Goal: Obtain resource: Obtain resource

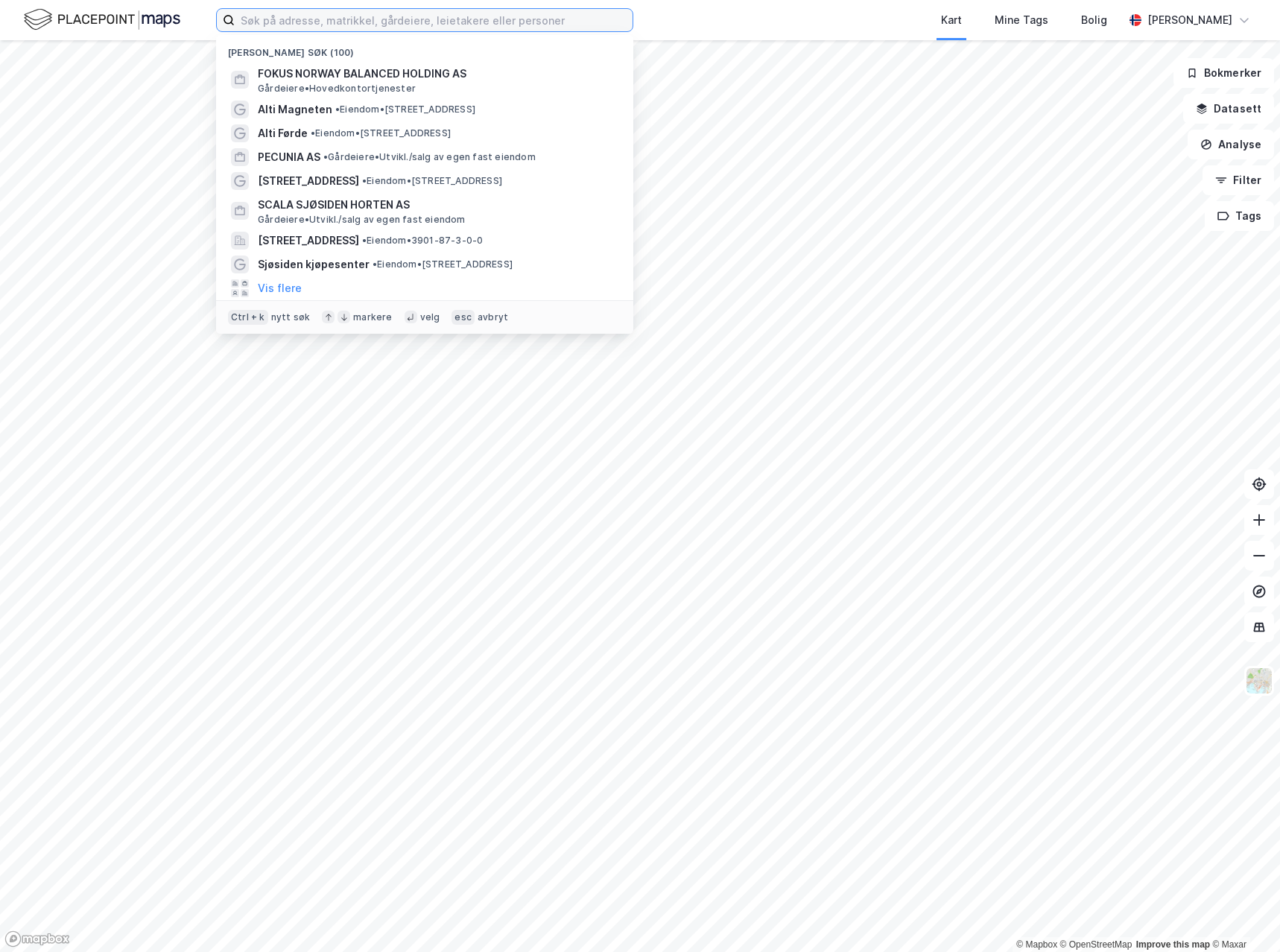
click at [290, 20] on input at bounding box center [433, 20] width 398 height 23
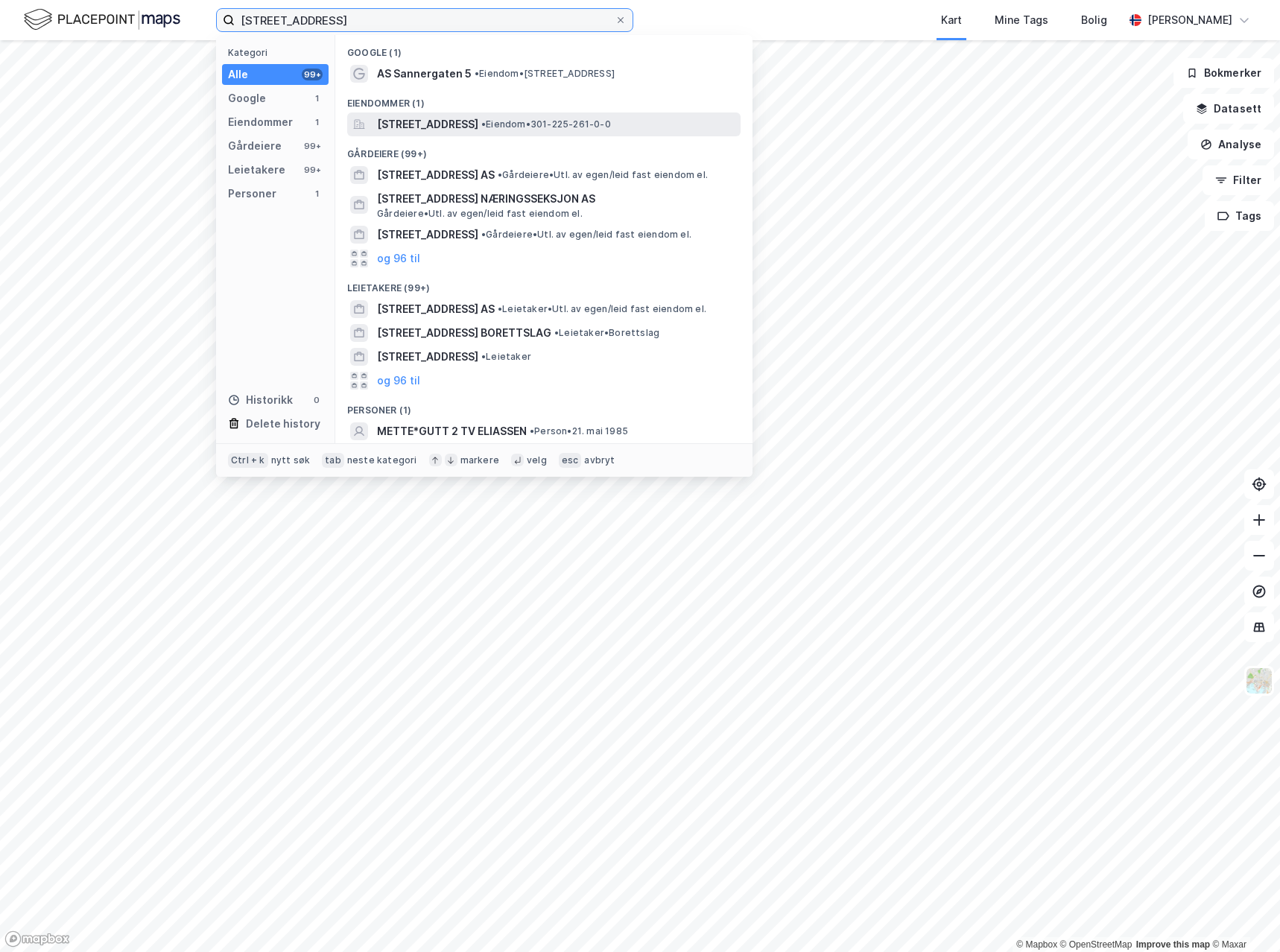
type input "[STREET_ADDRESS]"
click at [478, 117] on span "[STREET_ADDRESS]" at bounding box center [427, 124] width 101 height 18
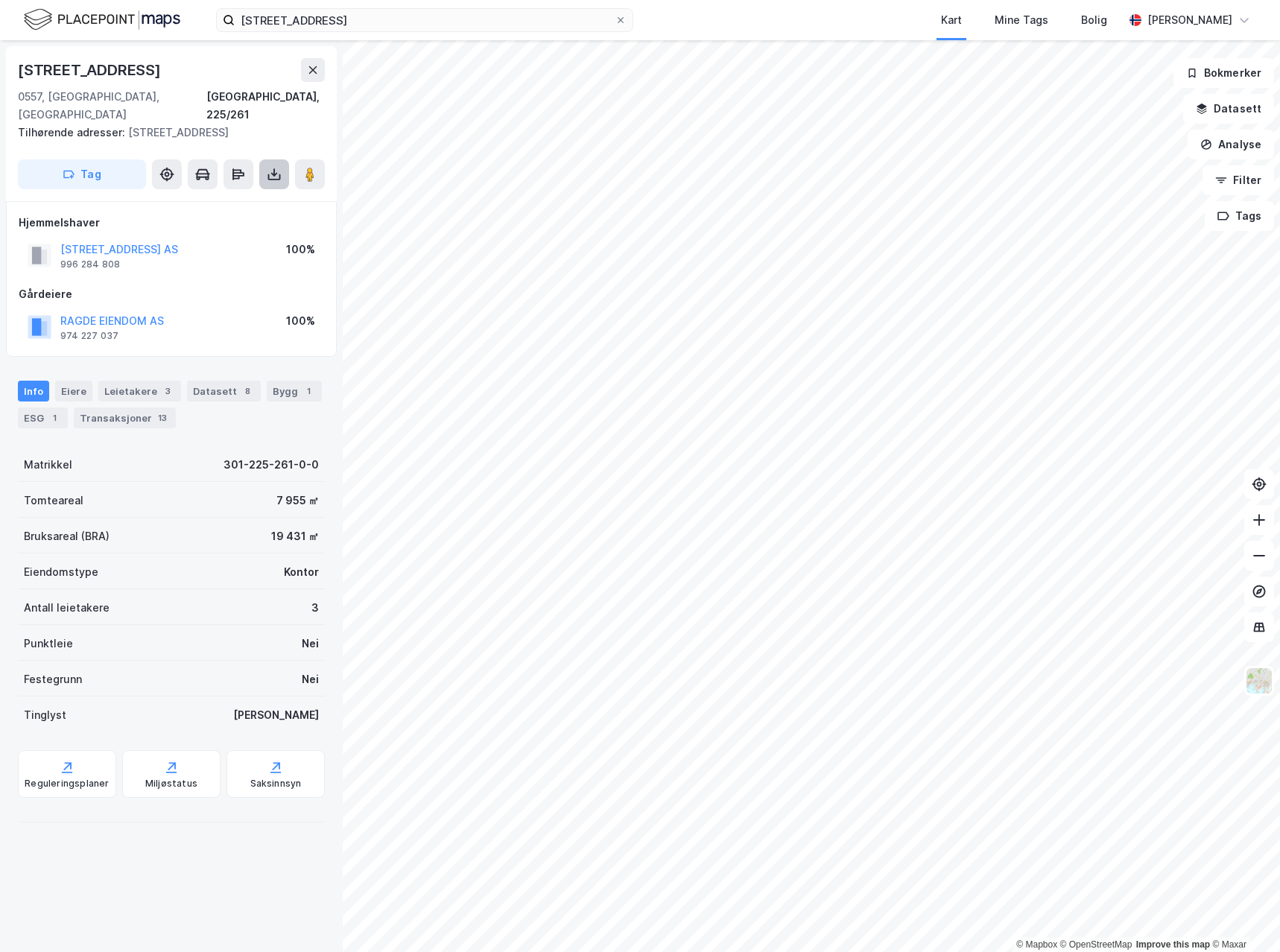
click at [279, 167] on icon at bounding box center [274, 175] width 15 height 15
click at [206, 198] on div "Last ned grunnbok" at bounding box center [200, 204] width 87 height 12
click at [82, 380] on div "Eiere" at bounding box center [73, 391] width 37 height 21
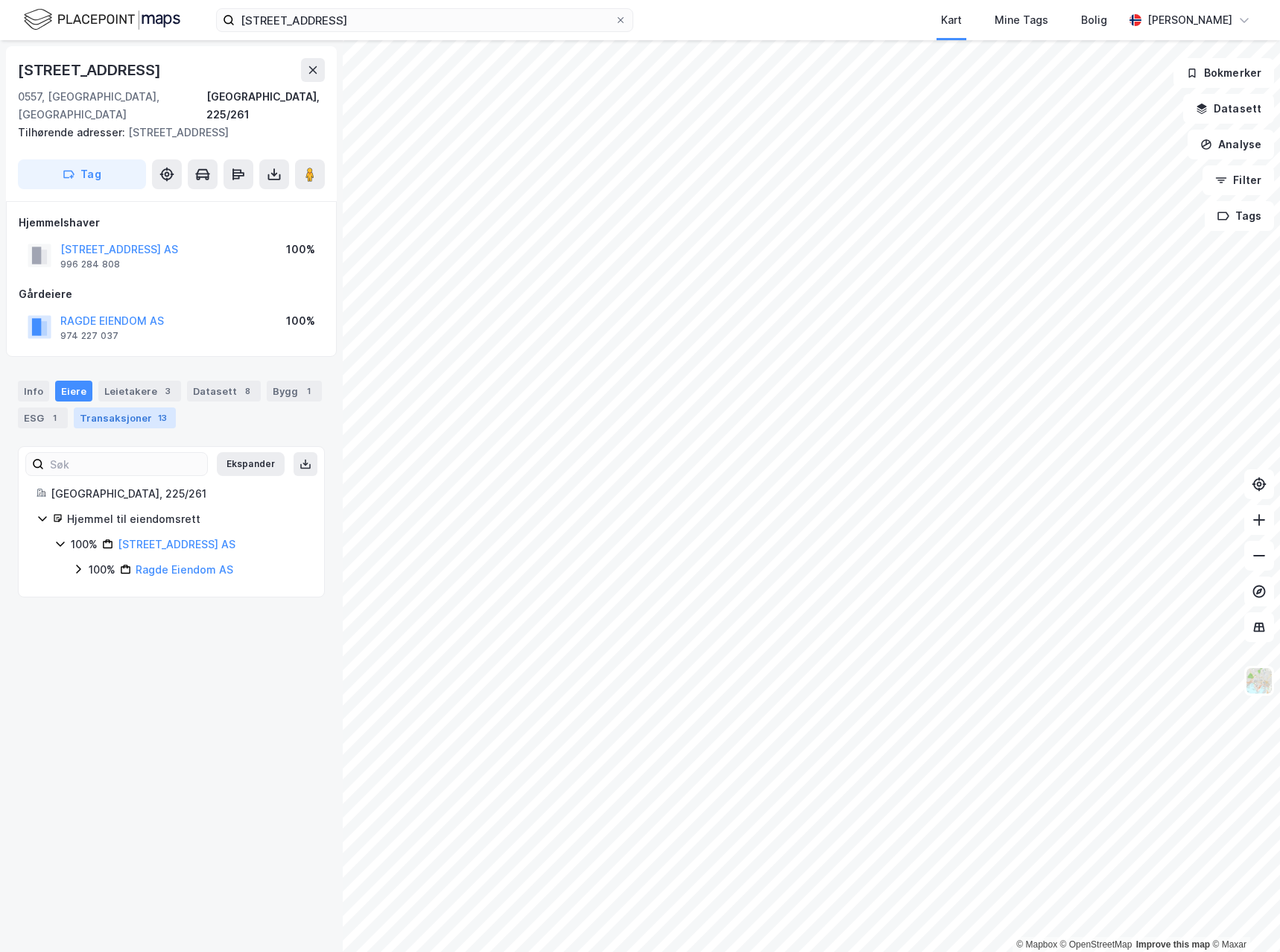
click at [150, 407] on div "Transaksjoner 13" at bounding box center [124, 418] width 102 height 21
